Goal: Information Seeking & Learning: Find specific page/section

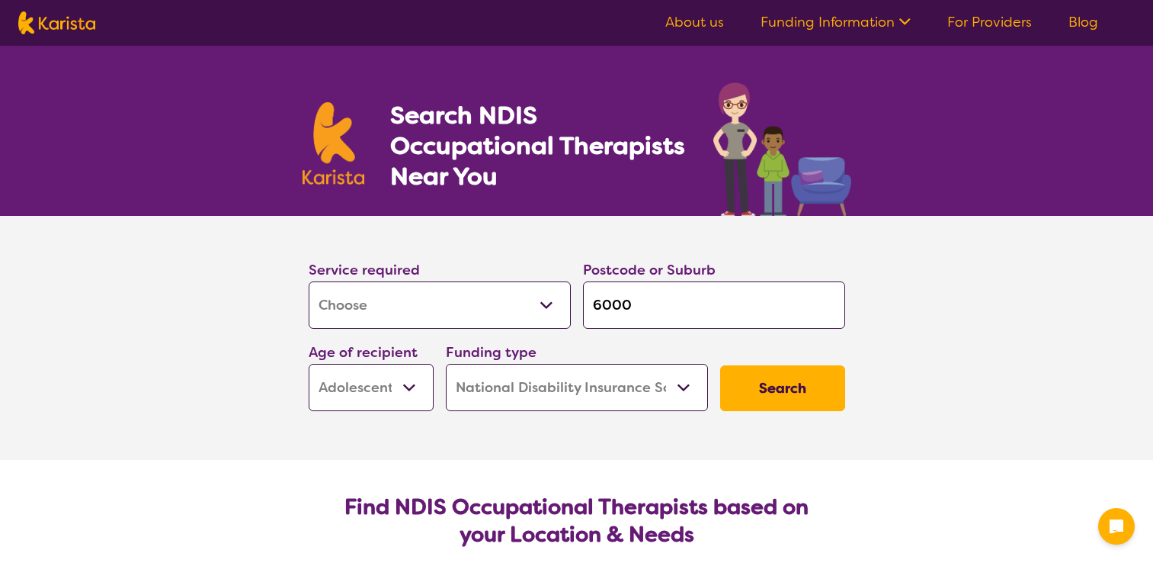
select select "[MEDICAL_DATA]"
select select "AS"
select select "NDIS"
select select "[MEDICAL_DATA]"
select select "AS"
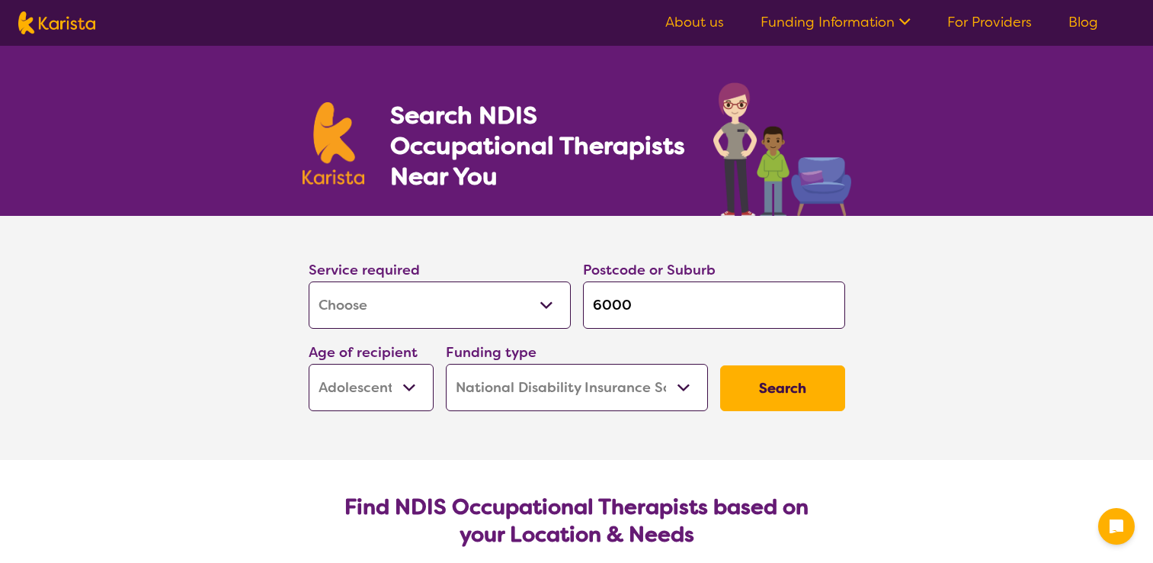
select select "NDIS"
click at [633, 301] on input "6000" at bounding box center [714, 304] width 262 height 47
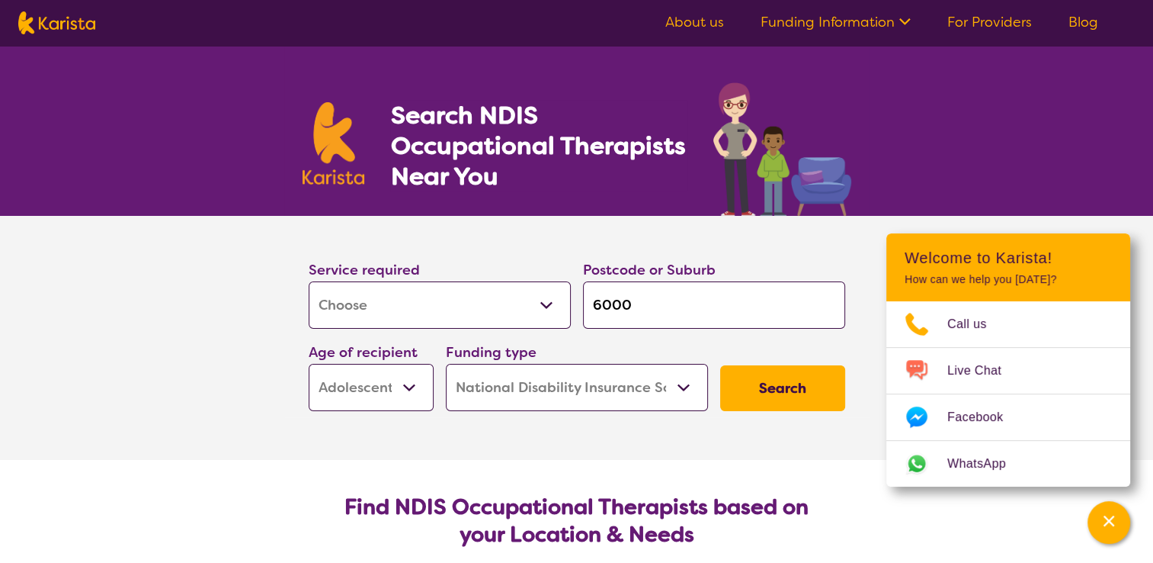
type input "600"
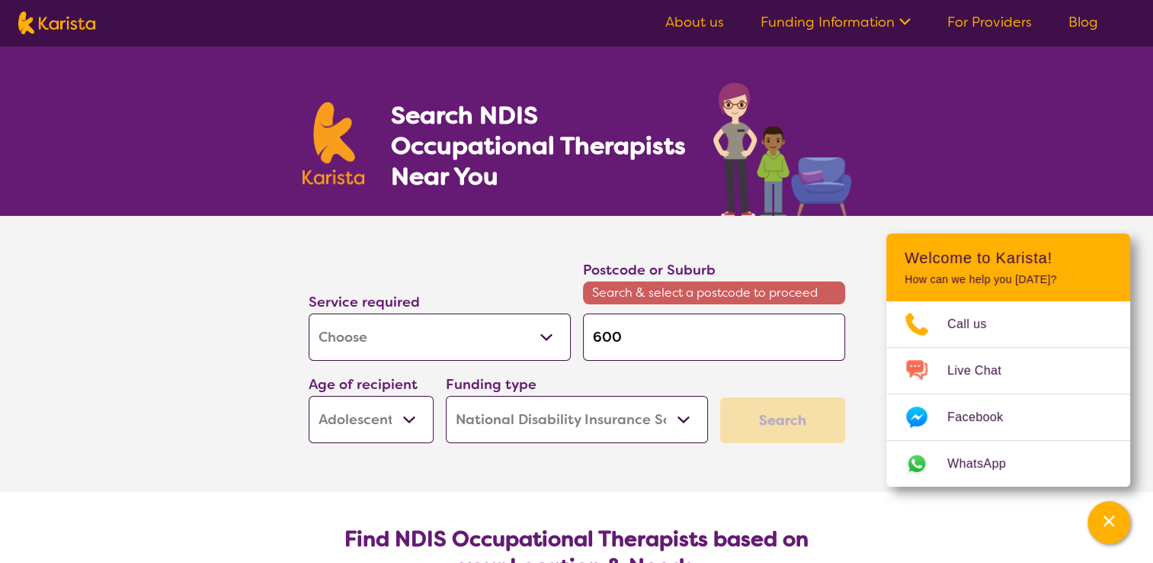
type input "60"
type input "6"
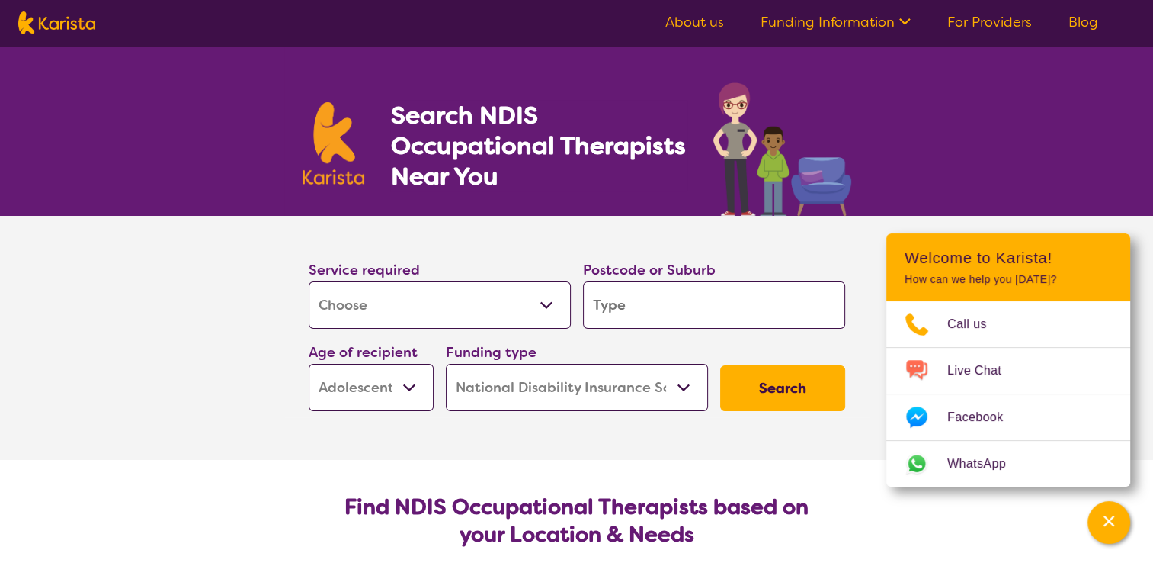
type input "w"
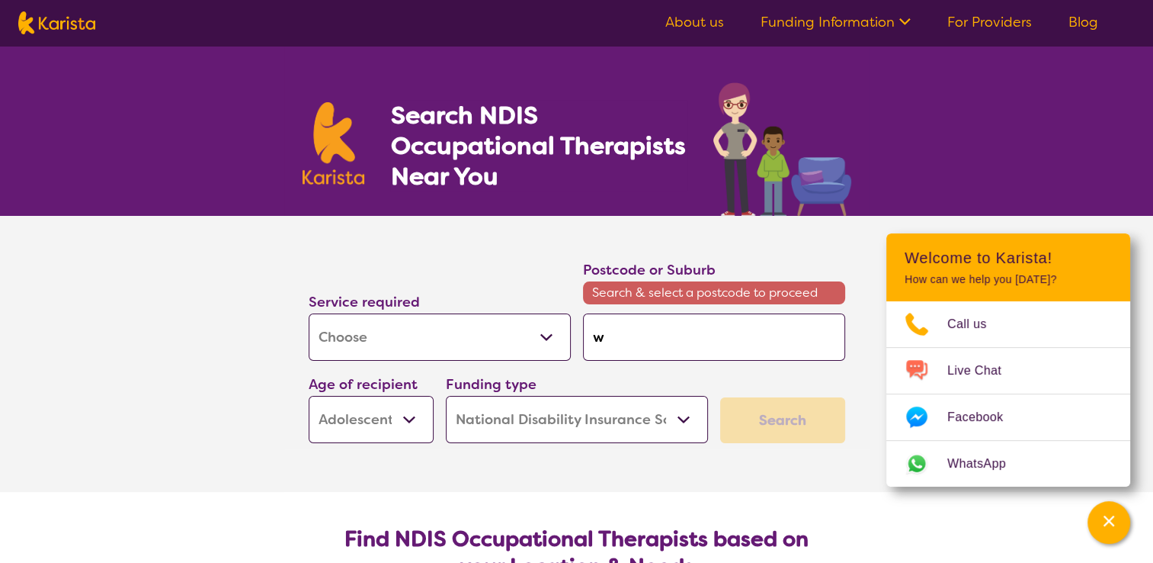
type input "wo"
type input "woo"
type input "wood"
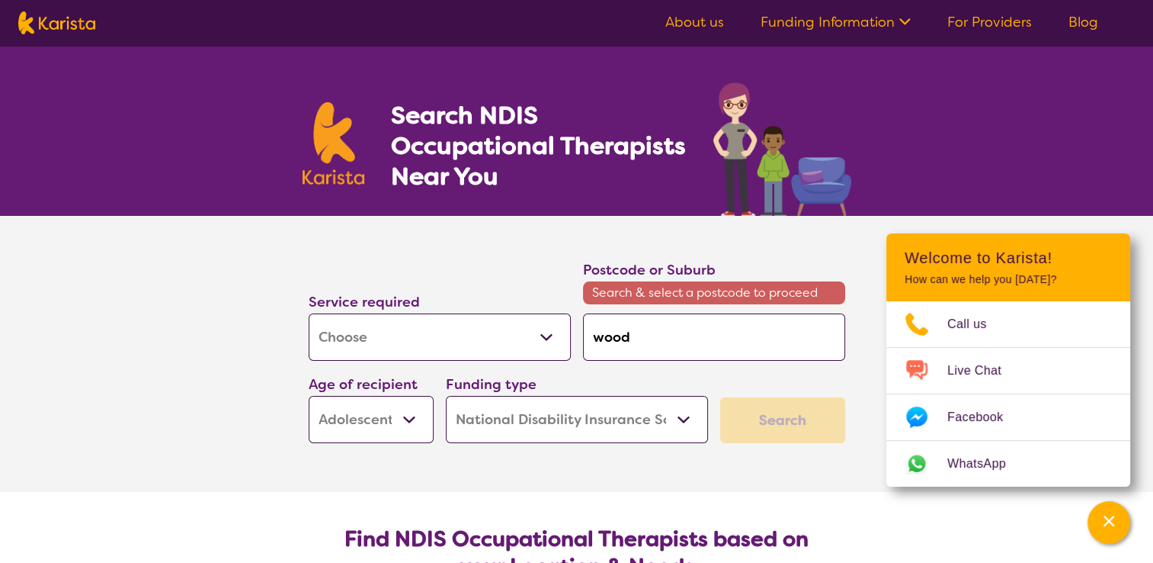
type input "wood"
type input "woodl"
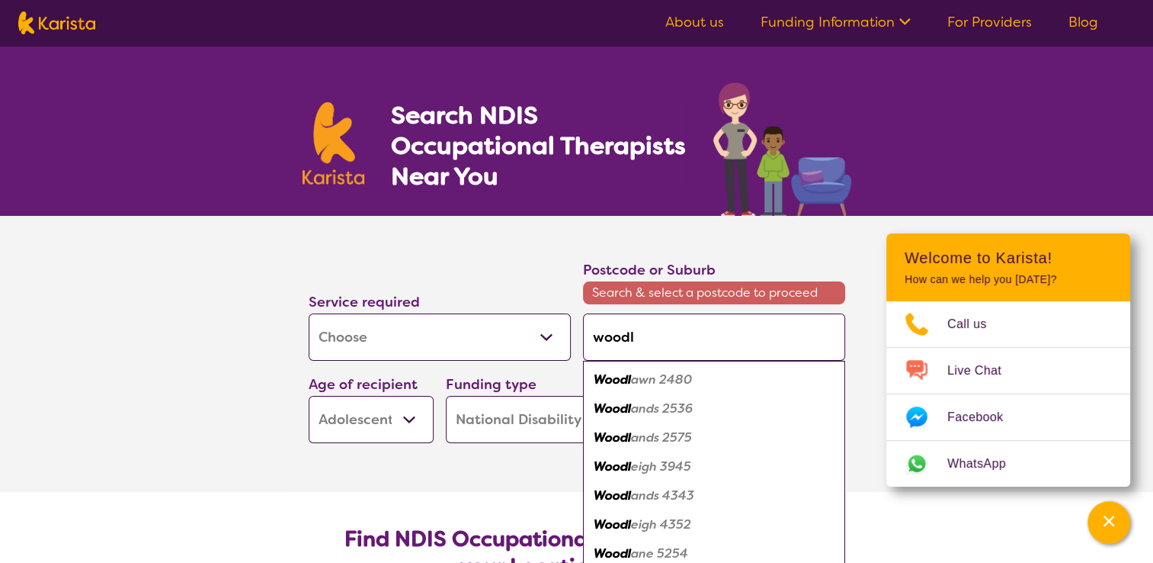
type input "wood"
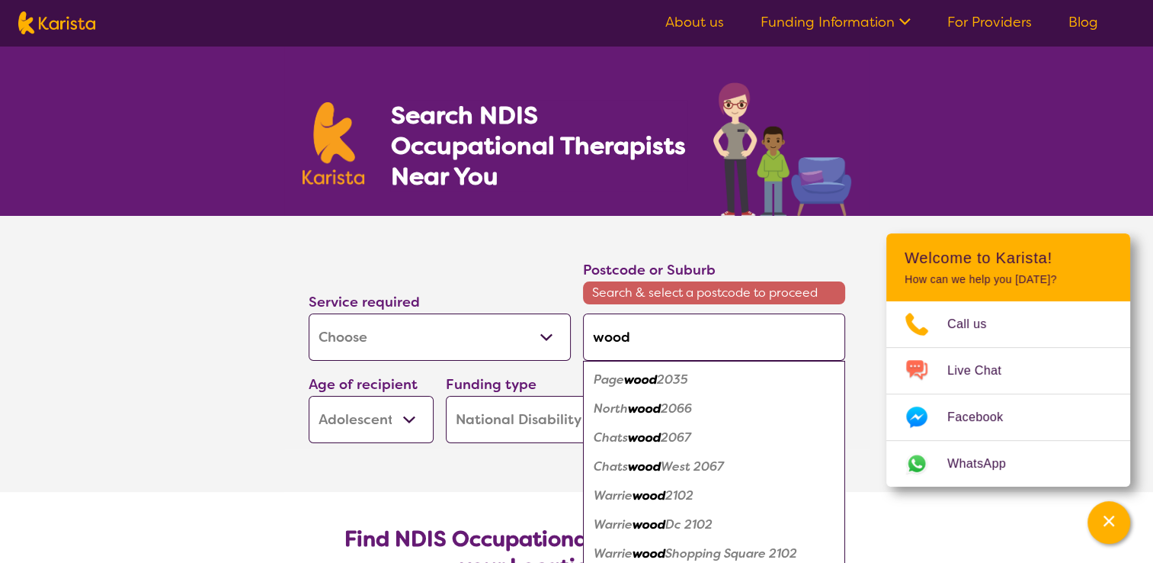
type input "woodv"
type input "woodva"
type input "woodval"
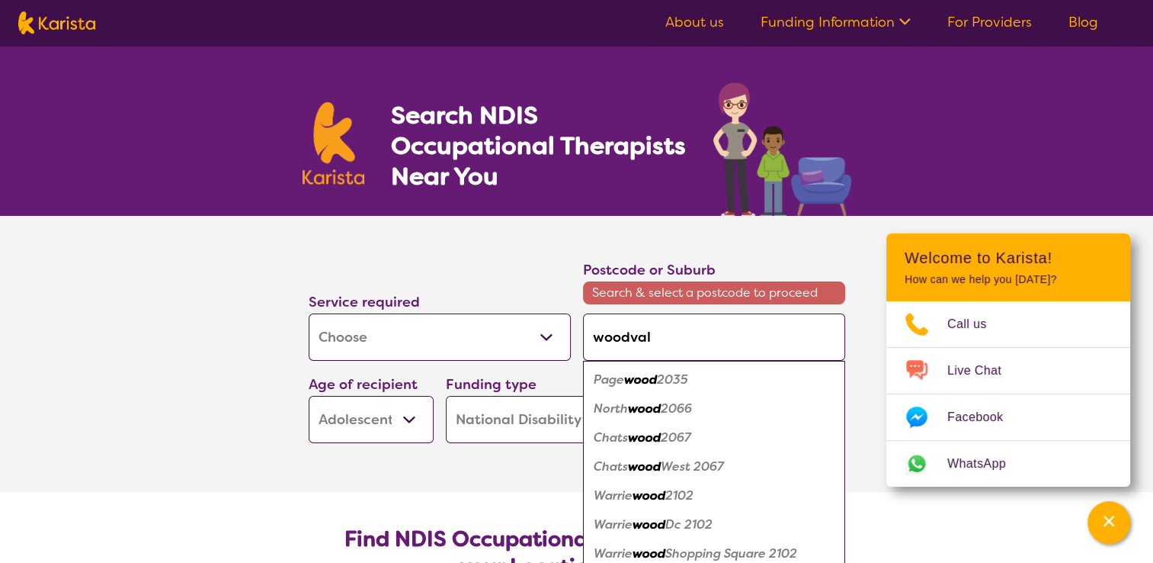
type input "woodval"
type input "woodvale"
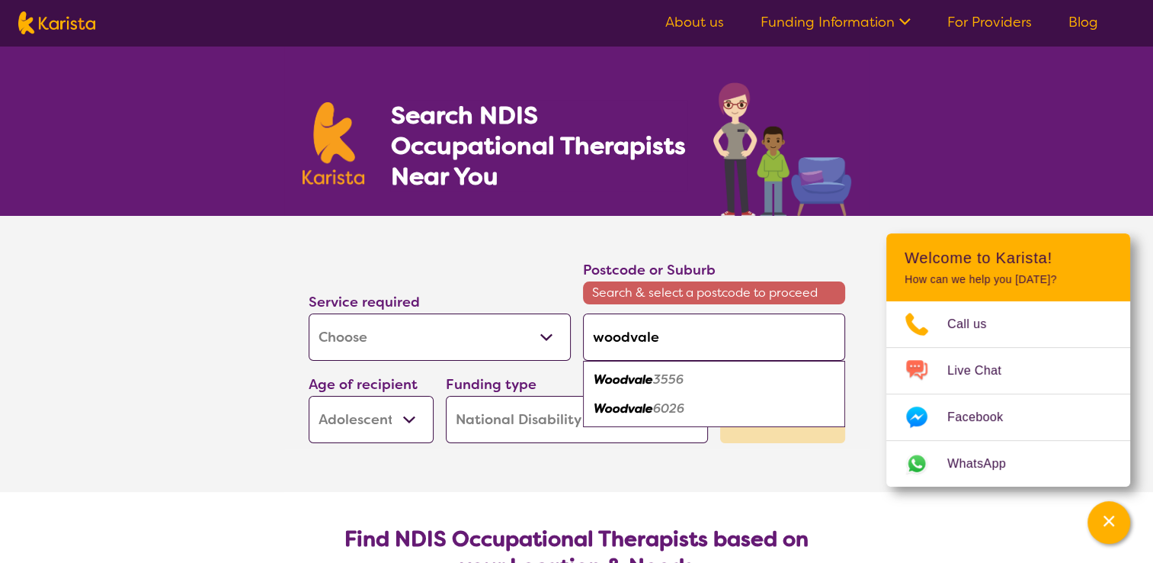
click at [668, 406] on em "6026" at bounding box center [668, 408] width 31 height 16
type input "6026"
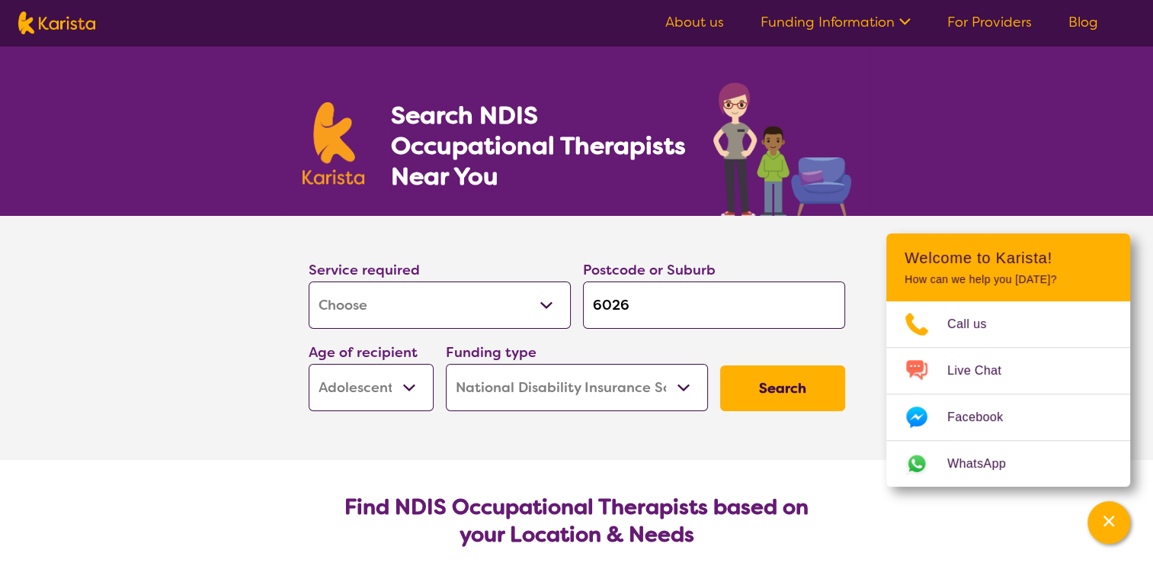
click at [409, 390] on select "Early Childhood - 0 to 9 Child - 10 to 11 Adolescent - 12 to 17 Adult - 18 to 6…" at bounding box center [371, 387] width 125 height 47
select select "AD"
click at [309, 364] on select "Early Childhood - 0 to 9 Child - 10 to 11 Adolescent - 12 to 17 Adult - 18 to 6…" at bounding box center [371, 387] width 125 height 47
select select "AD"
click at [767, 390] on button "Search" at bounding box center [782, 388] width 125 height 46
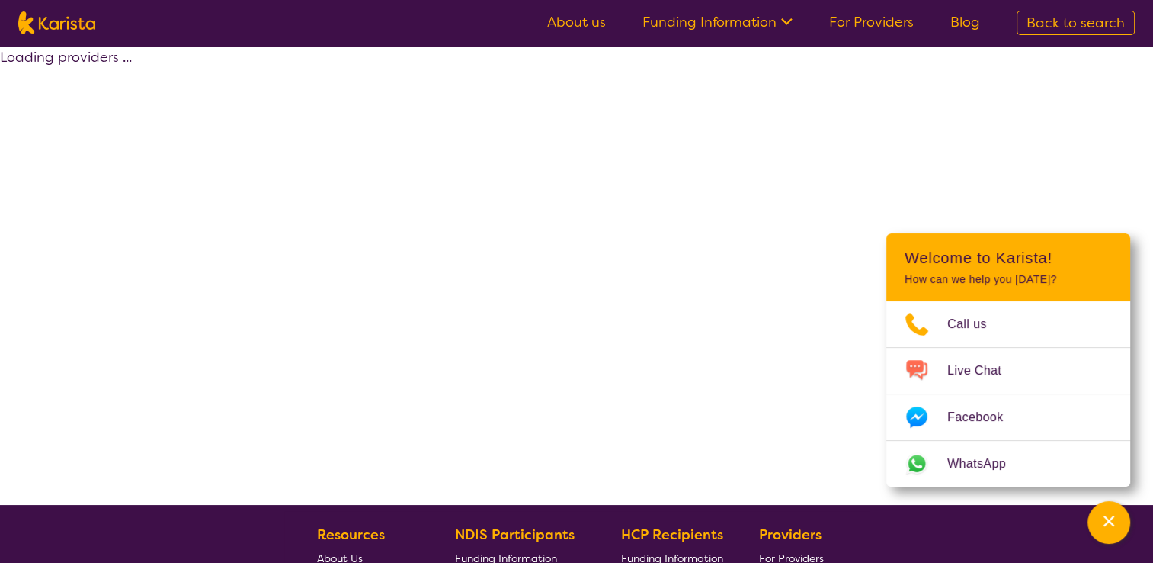
select select "by_score"
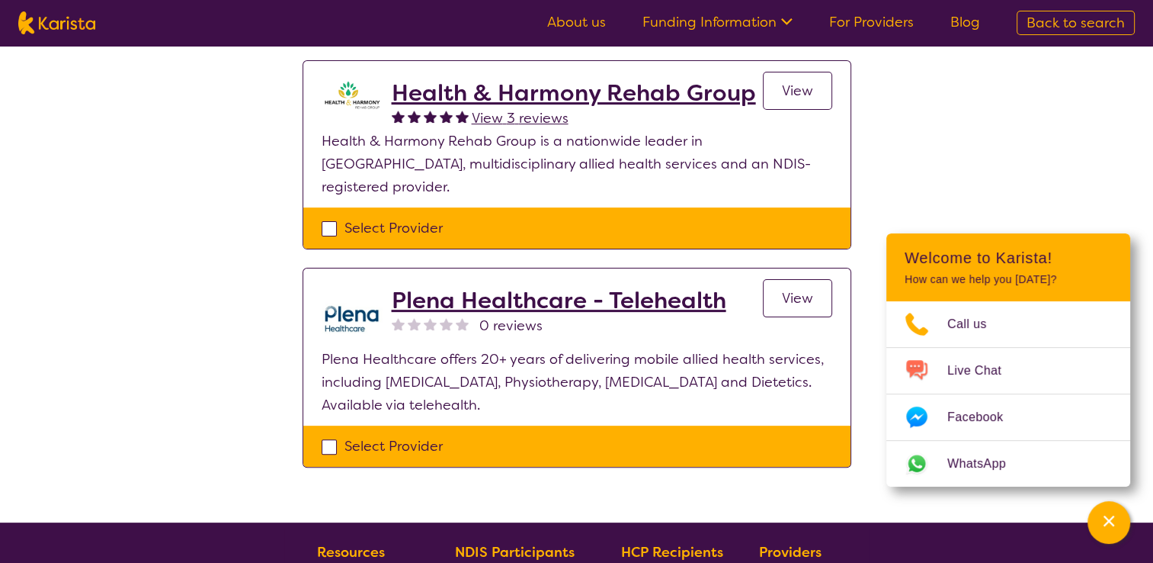
scroll to position [396, 0]
